Goal: Task Accomplishment & Management: Understand process/instructions

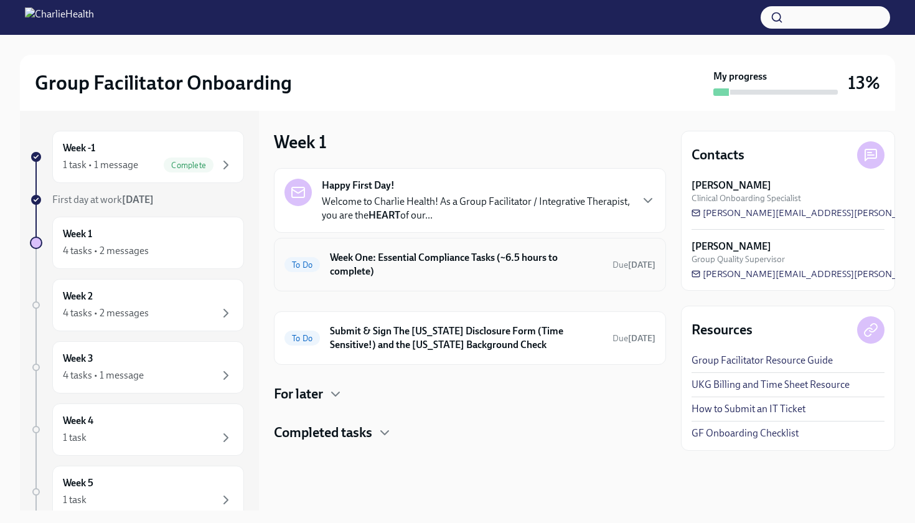
click at [289, 265] on h6 "Week One: Essential Compliance Tasks (~6.5 hours to complete)" at bounding box center [466, 264] width 273 height 27
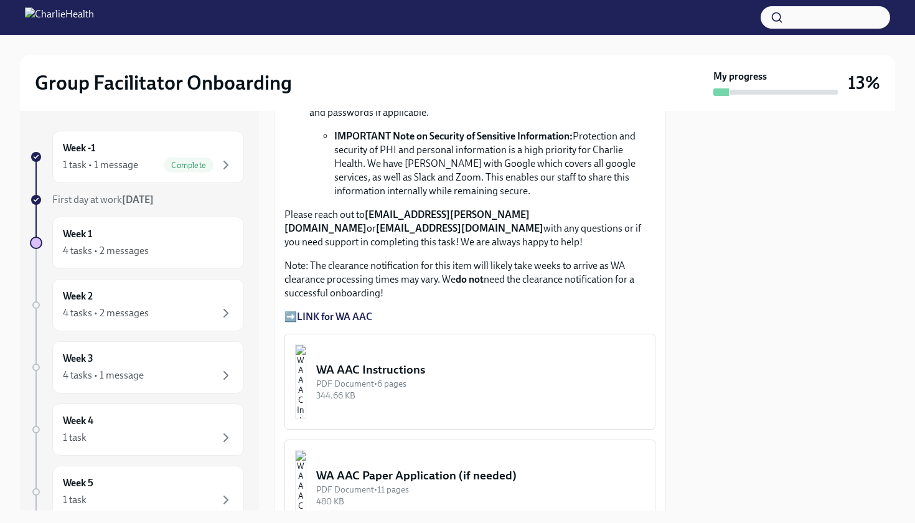
scroll to position [1010, 0]
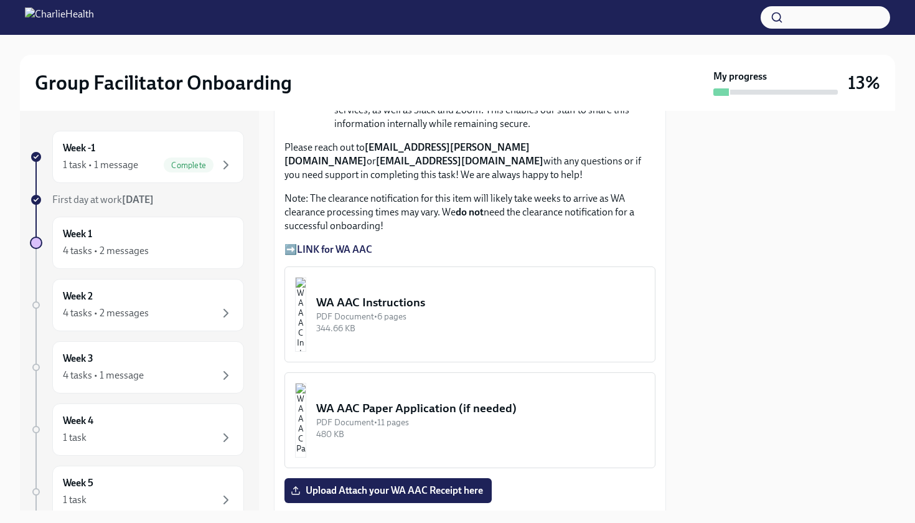
click at [289, 243] on strong "LINK for WA AAC" at bounding box center [334, 249] width 75 height 12
click at [289, 303] on img "button" at bounding box center [300, 314] width 11 height 75
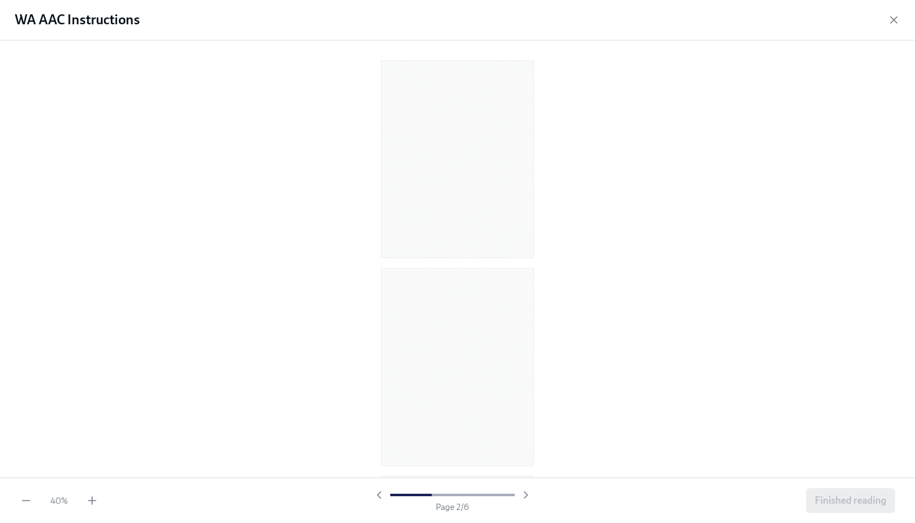
click at [83, 472] on div "40 %" at bounding box center [59, 500] width 78 height 12
click at [88, 472] on icon "button" at bounding box center [92, 500] width 12 height 12
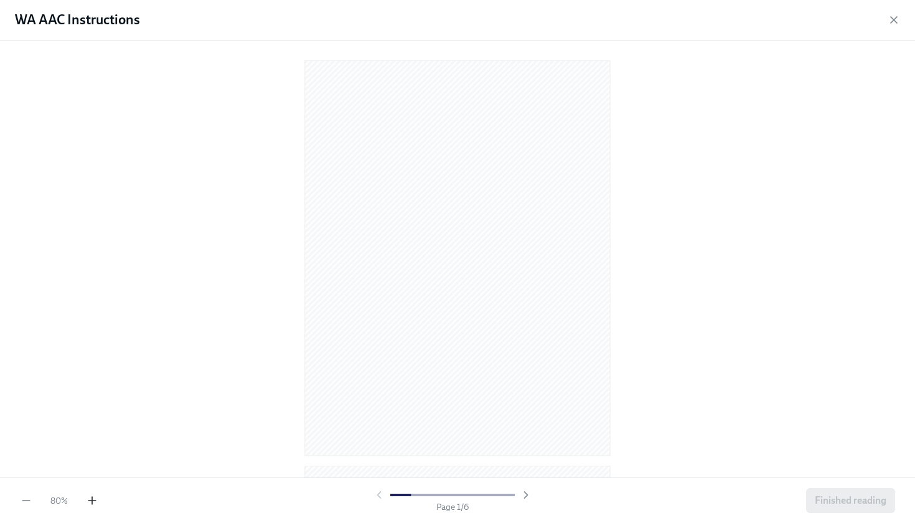
click at [88, 472] on icon "button" at bounding box center [92, 500] width 12 height 12
click at [27, 472] on icon "button" at bounding box center [26, 500] width 12 height 12
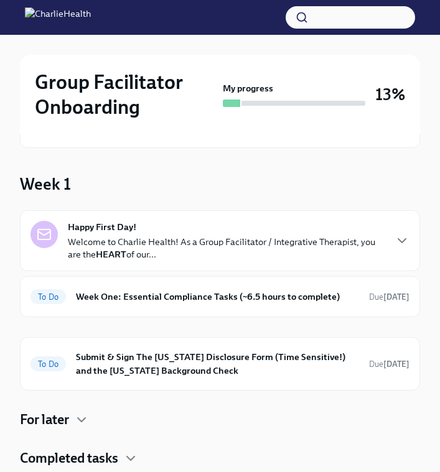
scroll to position [60, 0]
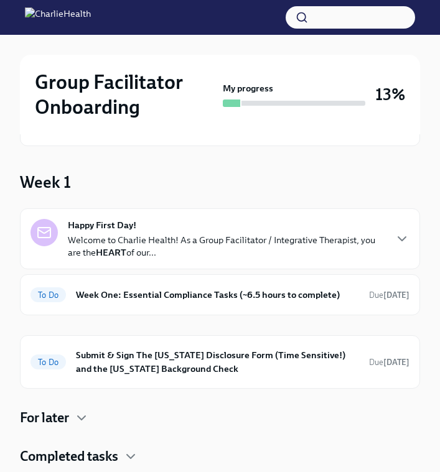
click at [179, 248] on p "Welcome to Charlie Health! As a Group Facilitator / Integrative Therapist, you …" at bounding box center [226, 246] width 317 height 25
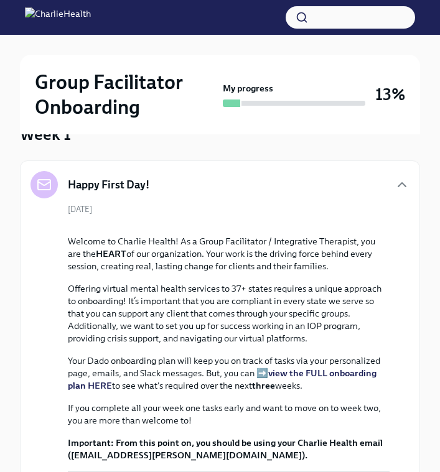
scroll to position [108, 0]
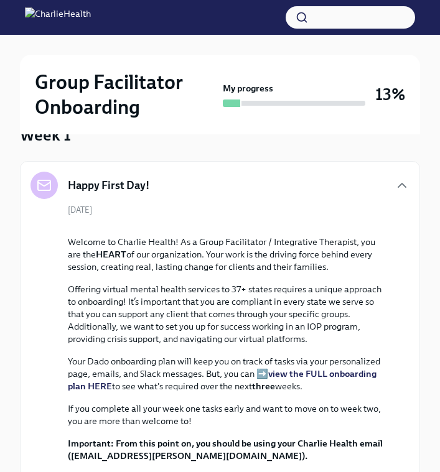
click at [166, 195] on div "Happy First Day!" at bounding box center [219, 185] width 379 height 27
click at [156, 180] on div "Happy First Day!" at bounding box center [219, 185] width 379 height 27
click at [289, 185] on div "Happy First Day!" at bounding box center [219, 185] width 379 height 27
click at [289, 185] on icon "button" at bounding box center [402, 185] width 15 height 15
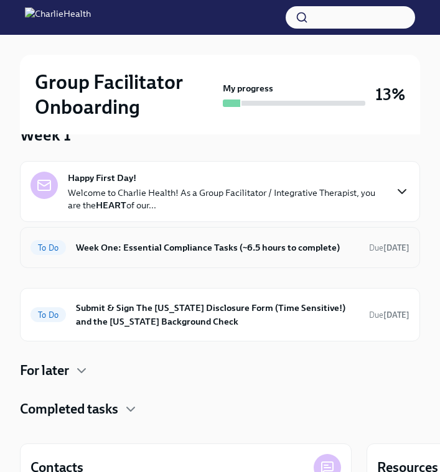
click at [129, 258] on div "To Do Week One: Essential Compliance Tasks (~6.5 hours to complete) Due [DATE]" at bounding box center [220, 247] width 400 height 41
click at [137, 251] on h6 "Week One: Essential Compliance Tasks (~6.5 hours to complete)" at bounding box center [217, 248] width 283 height 14
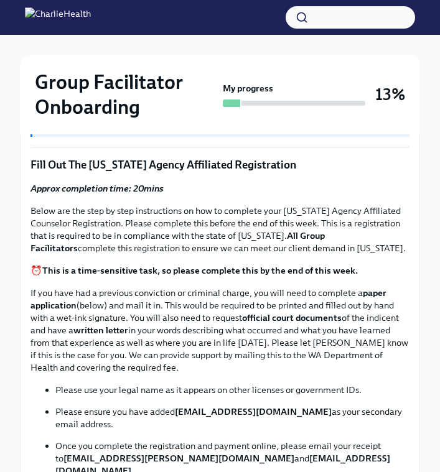
scroll to position [33, 0]
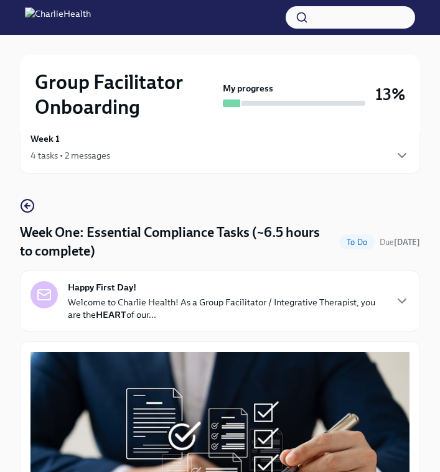
click at [179, 307] on p "Welcome to Charlie Health! As a Group Facilitator / Integrative Therapist, you …" at bounding box center [226, 308] width 317 height 25
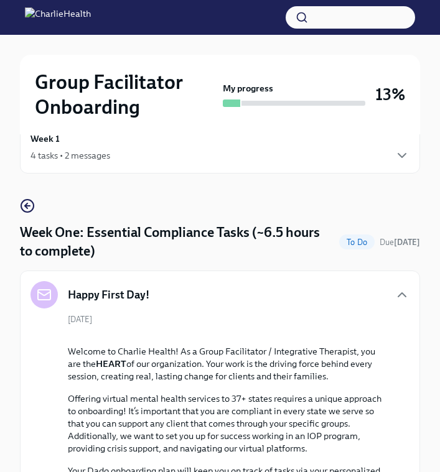
click at [179, 306] on div "Happy First Day!" at bounding box center [219, 294] width 379 height 27
click at [175, 291] on div "Happy First Day!" at bounding box center [219, 294] width 379 height 27
click at [289, 299] on icon "button" at bounding box center [402, 295] width 15 height 15
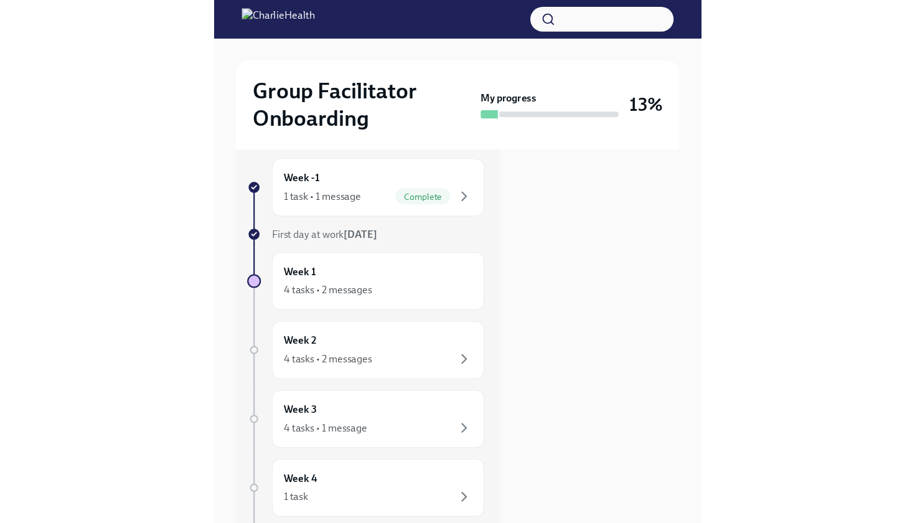
scroll to position [0, 0]
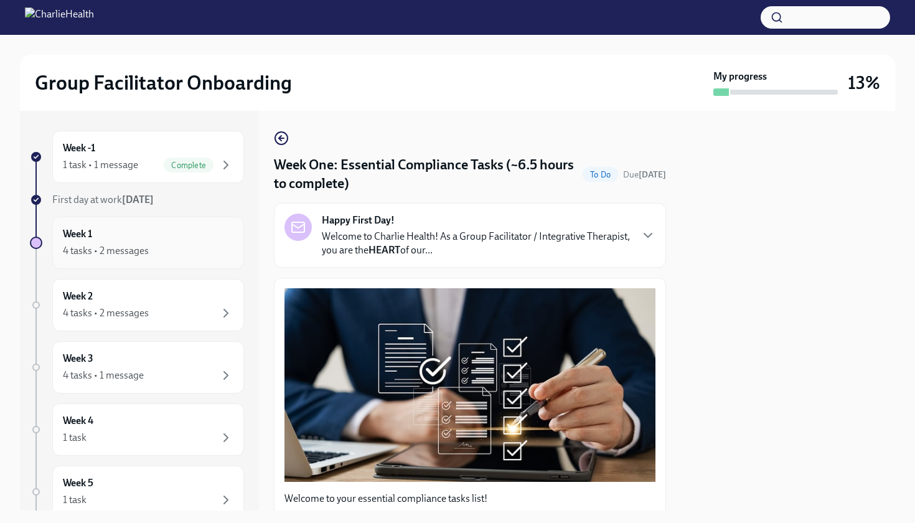
click at [103, 229] on div "Week 1 4 tasks • 2 messages" at bounding box center [148, 242] width 171 height 31
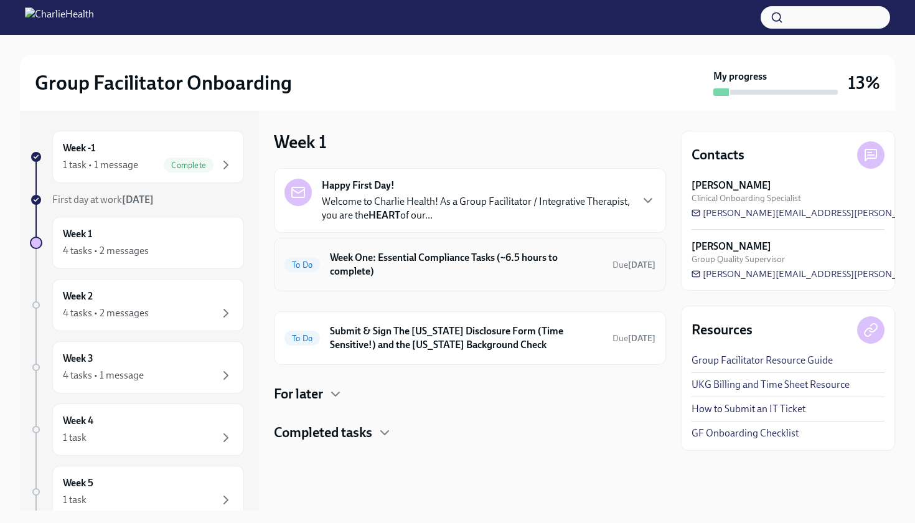
click at [289, 263] on h6 "Week One: Essential Compliance Tasks (~6.5 hours to complete)" at bounding box center [466, 264] width 273 height 27
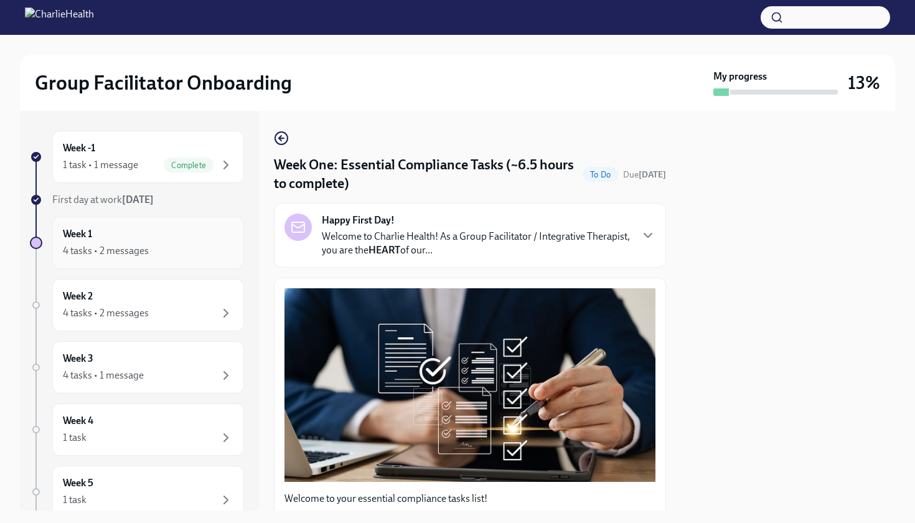
click at [171, 248] on div "4 tasks • 2 messages" at bounding box center [148, 250] width 171 height 15
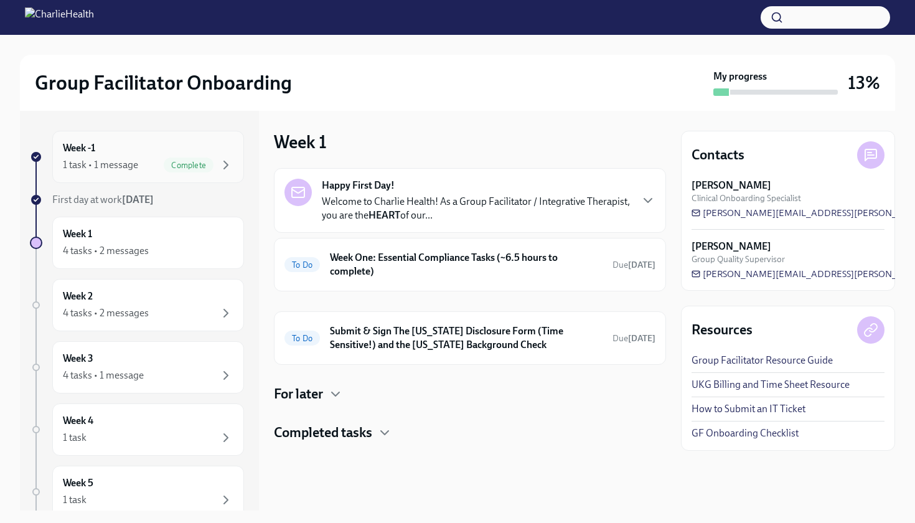
click at [169, 175] on div "Week -1 1 task • 1 message Complete" at bounding box center [148, 157] width 192 height 52
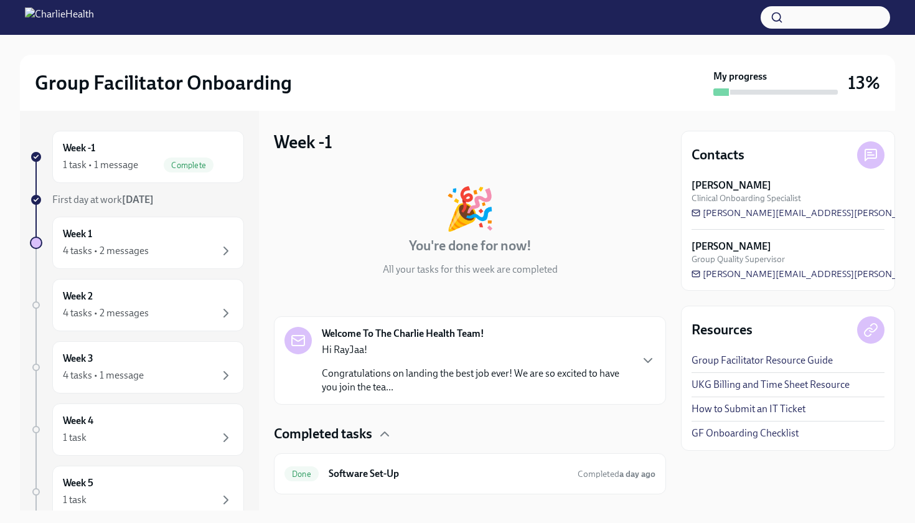
click at [289, 351] on p "Hi RayJaa!" at bounding box center [476, 350] width 309 height 14
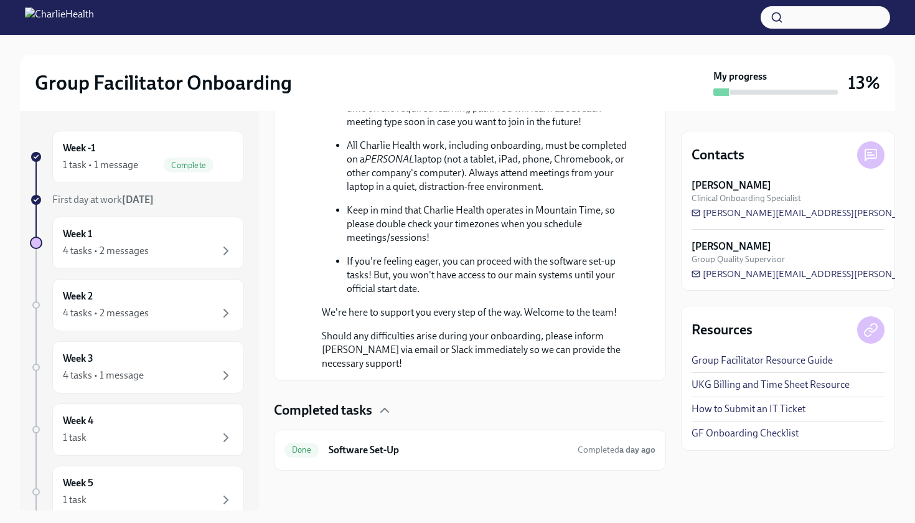
scroll to position [711, 0]
click at [192, 241] on div "Week 1 4 tasks • 2 messages" at bounding box center [148, 242] width 171 height 31
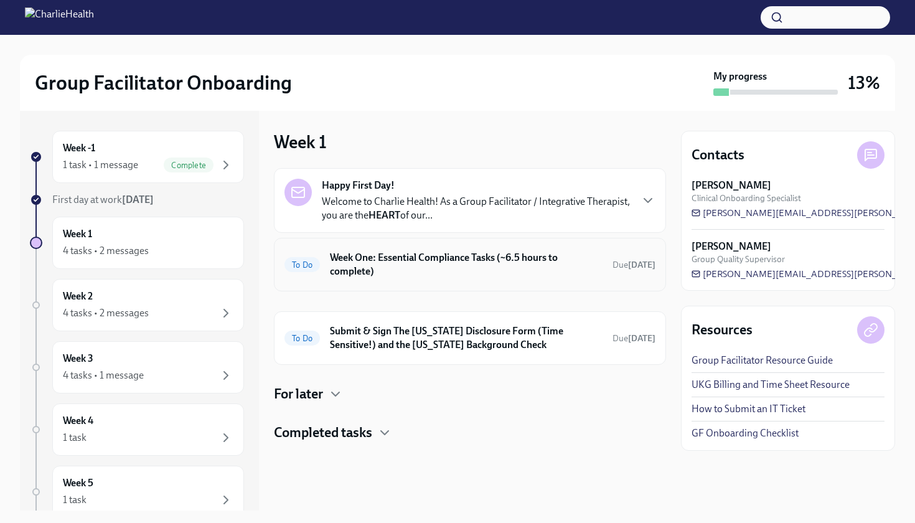
click at [289, 277] on h6 "Week One: Essential Compliance Tasks (~6.5 hours to complete)" at bounding box center [466, 264] width 273 height 27
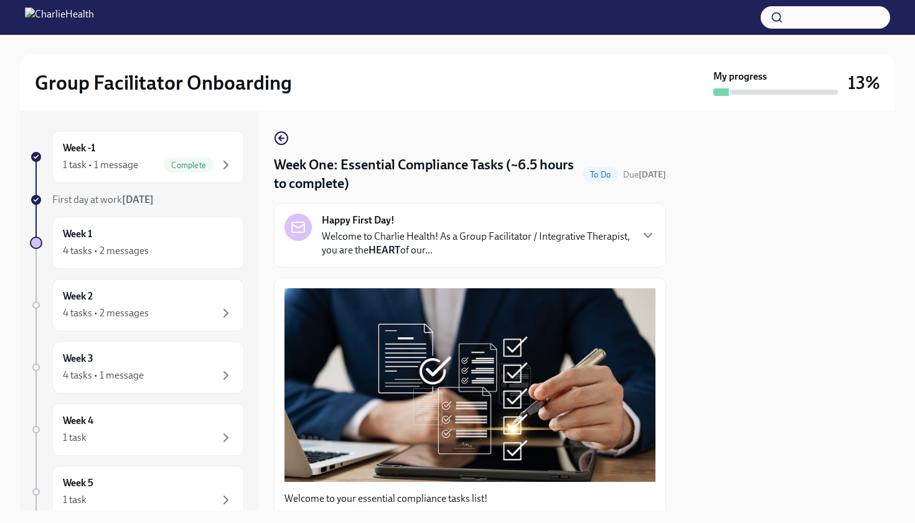
click at [289, 233] on div "Happy First Day! Welcome to Charlie Health! As a Group Facilitator / Integrativ…" at bounding box center [469, 235] width 371 height 44
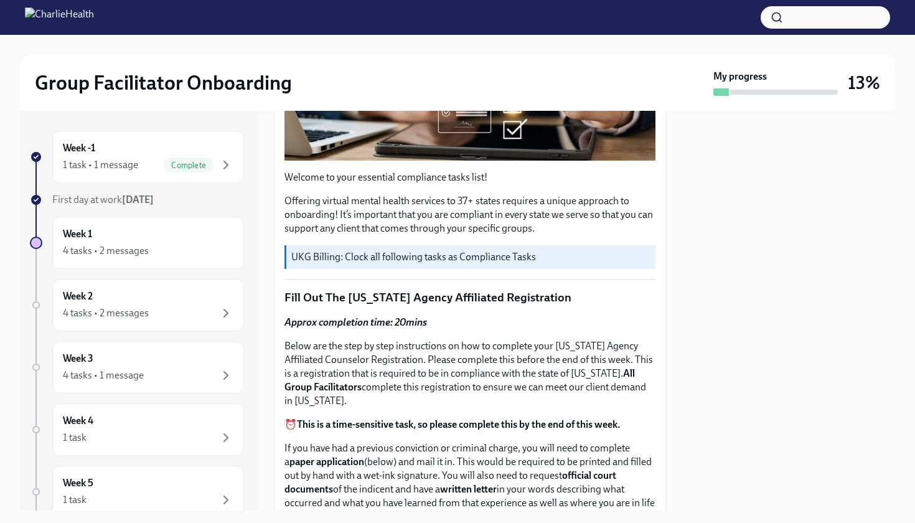
scroll to position [807, 0]
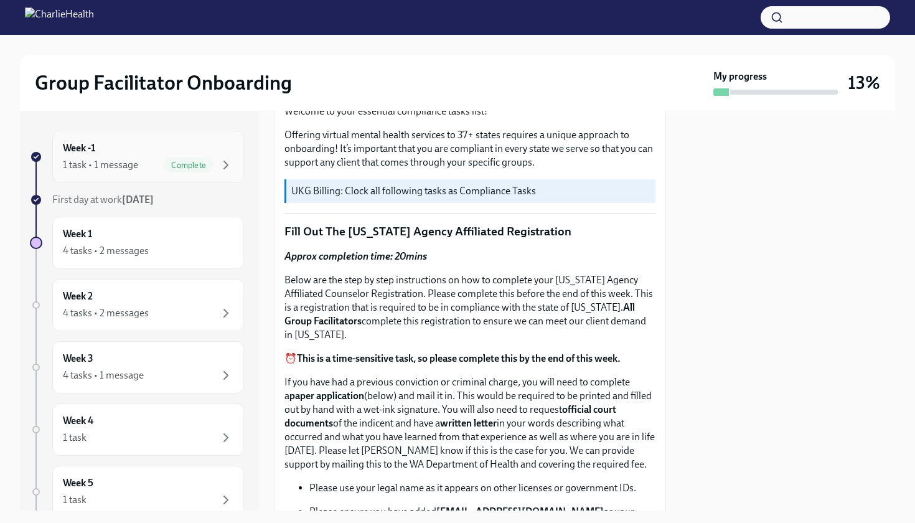
click at [129, 166] on div "1 task • 1 message" at bounding box center [100, 165] width 75 height 14
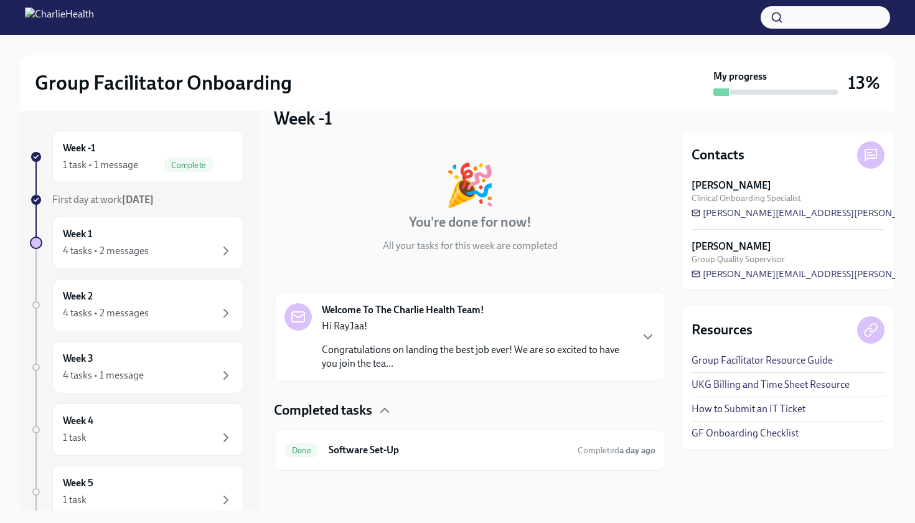
click at [289, 339] on div "Hi RayJaa! Congratulations on landing the best job ever! We are so excited to h…" at bounding box center [476, 344] width 309 height 51
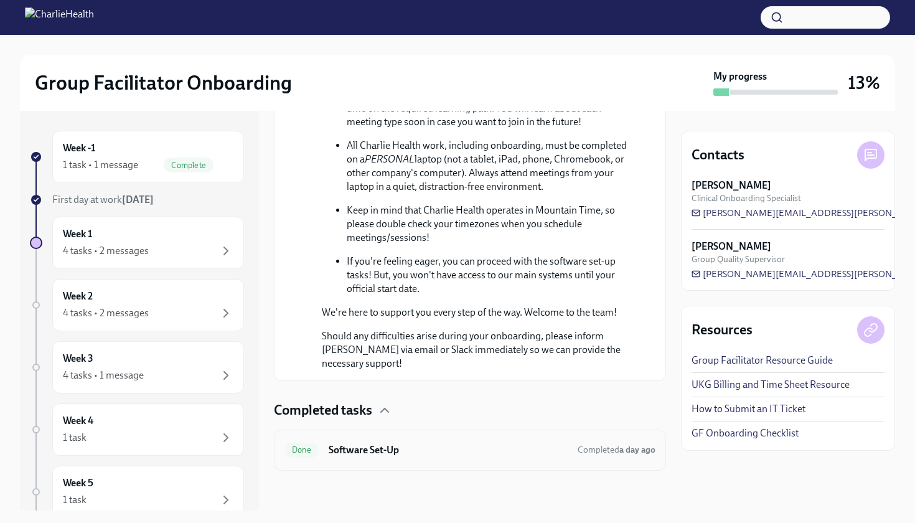
scroll to position [711, 0]
click at [289, 471] on div "Week -1 🎉 You're done for now! All your tasks for this week are completed Welco…" at bounding box center [470, 311] width 392 height 400
click at [289, 459] on div "Done Software Set-Up Completed a day ago" at bounding box center [469, 450] width 371 height 20
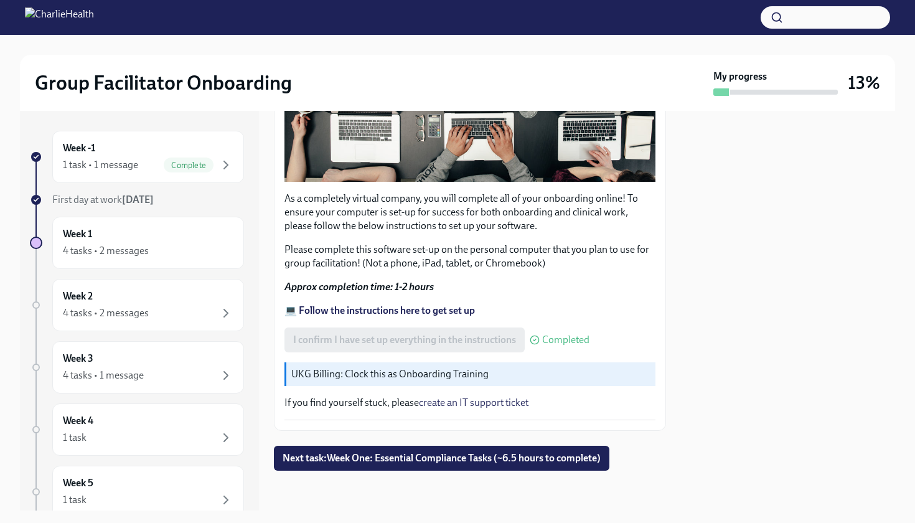
click at [289, 314] on p "💻 Follow the instructions here to get set up" at bounding box center [469, 311] width 371 height 14
click at [289, 460] on span "Next task : Week One: Essential Compliance Tasks (~6.5 hours to complete)" at bounding box center [442, 458] width 318 height 12
